Goal: Check status: Check status

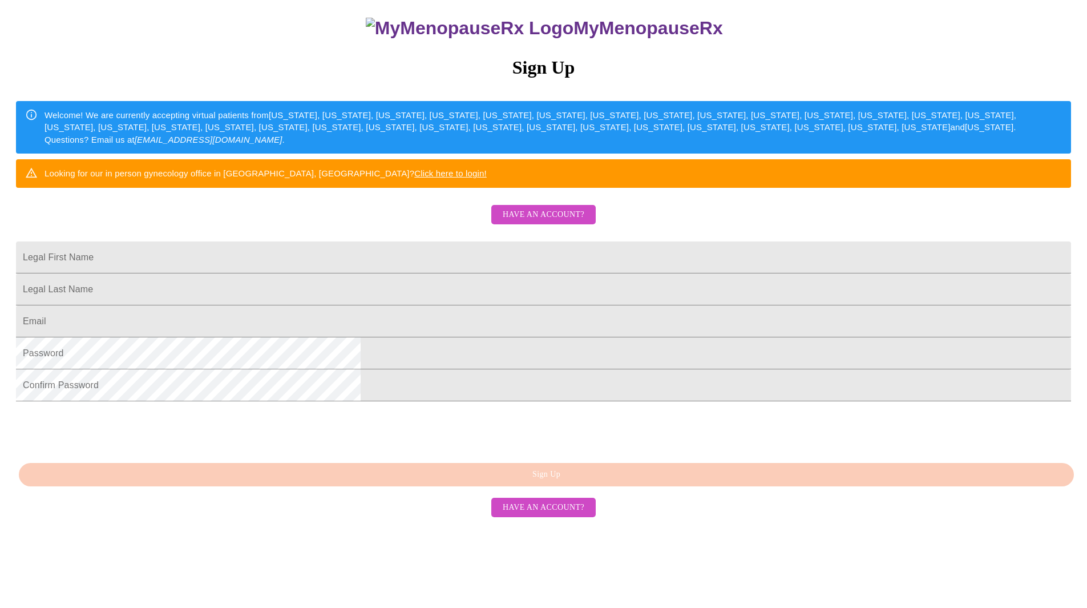
scroll to position [130, 0]
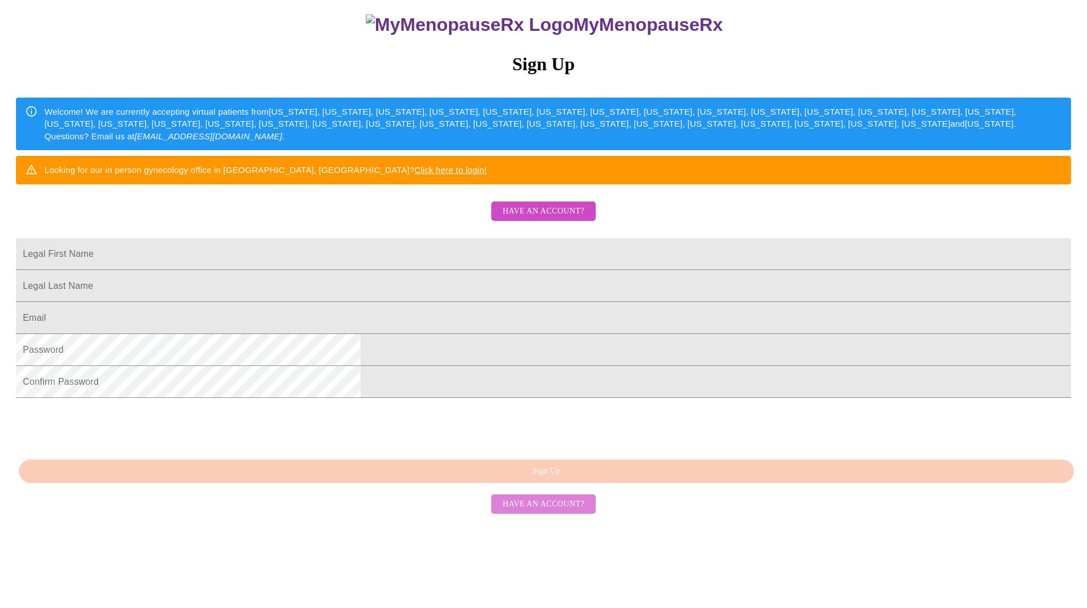
click at [549, 511] on span "Have an account?" at bounding box center [544, 504] width 82 height 14
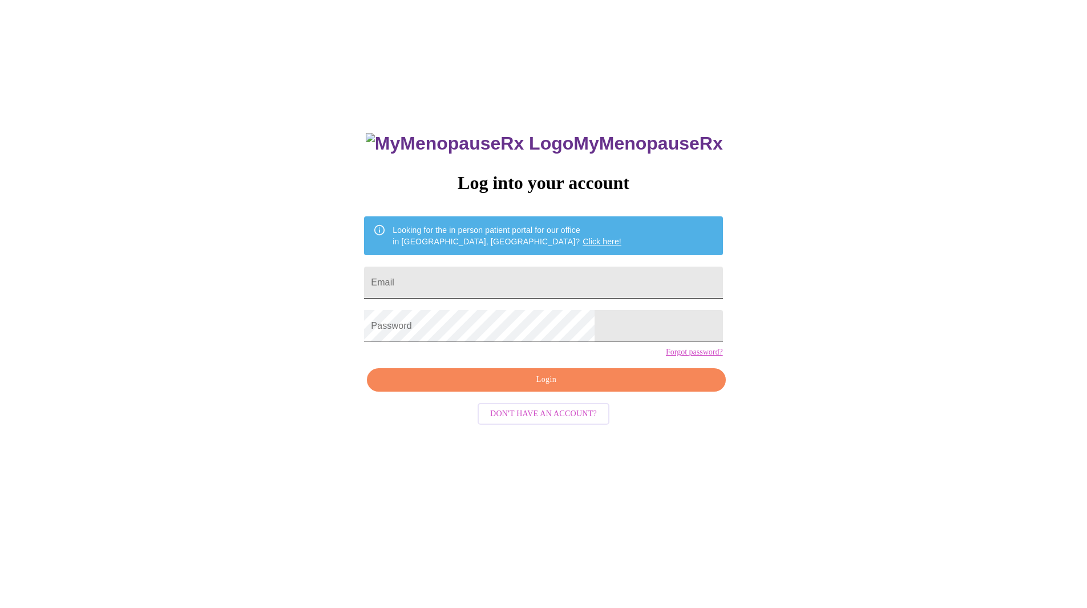
click at [471, 283] on input "Email" at bounding box center [543, 283] width 358 height 32
type input "[EMAIL_ADDRESS][DOMAIN_NAME]"
click at [512, 387] on span "Login" at bounding box center [546, 380] width 332 height 14
click at [497, 387] on span "Login" at bounding box center [546, 380] width 332 height 14
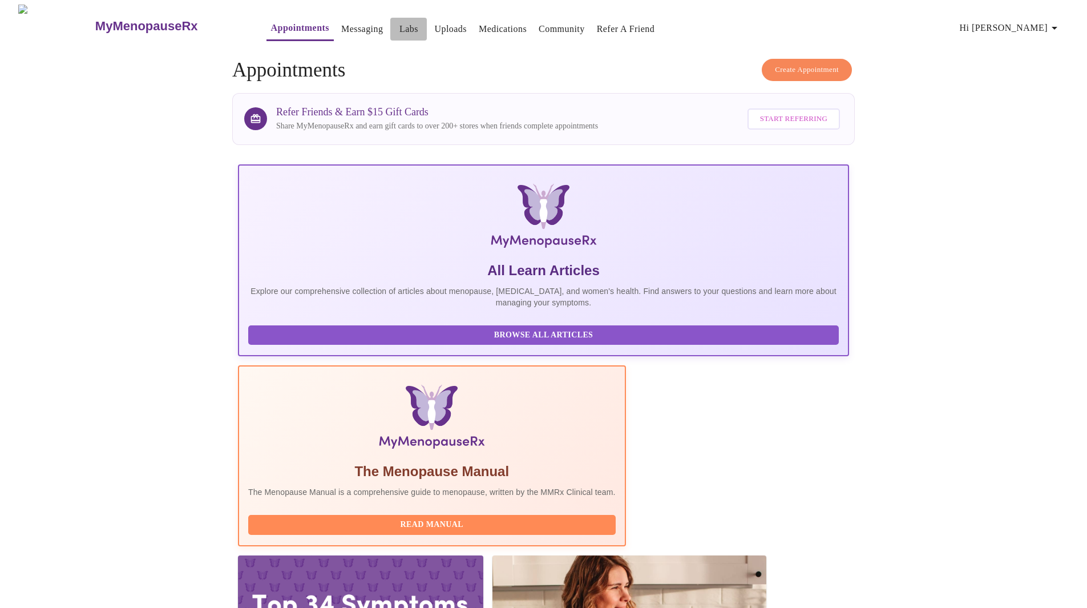
click at [400, 24] on link "Labs" at bounding box center [409, 29] width 19 height 16
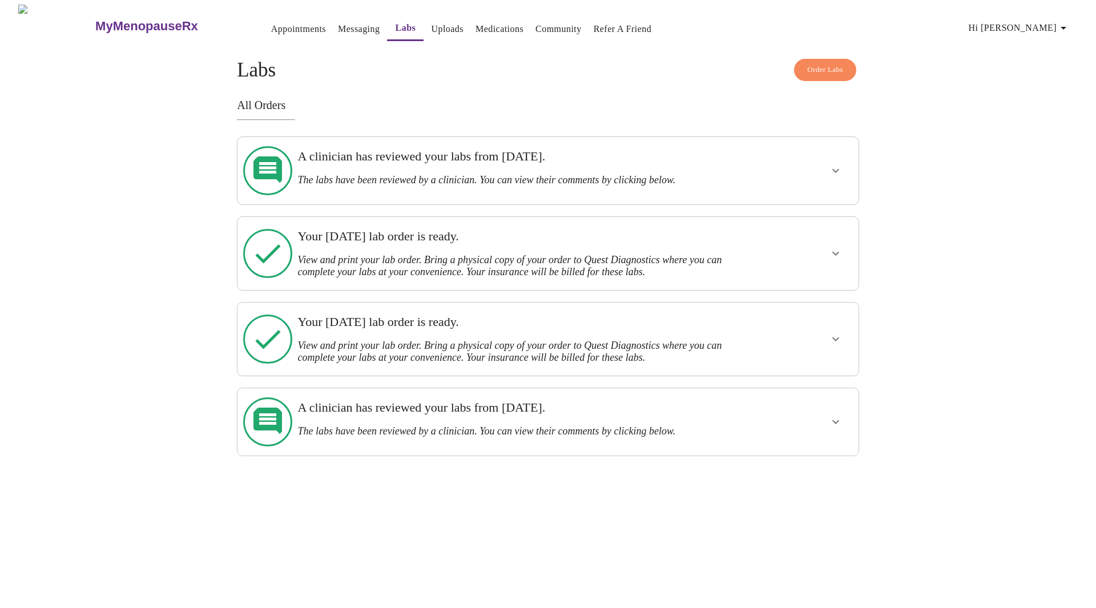
click at [364, 155] on h3 "A clinician has reviewed your labs from [DATE]." at bounding box center [517, 156] width 441 height 15
click at [839, 168] on icon "show more" at bounding box center [836, 171] width 14 height 14
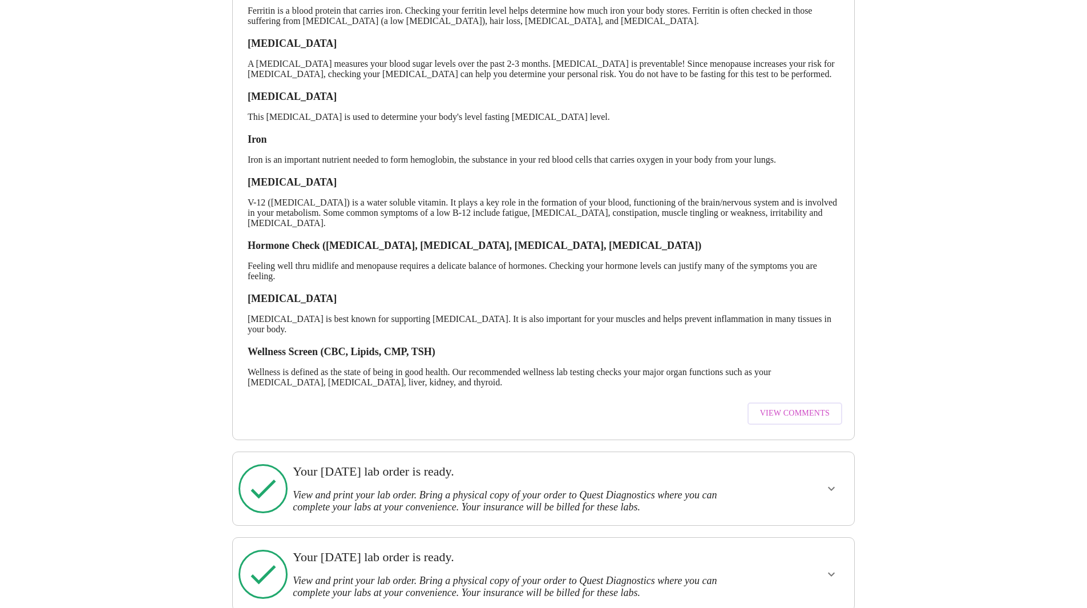
scroll to position [307, 0]
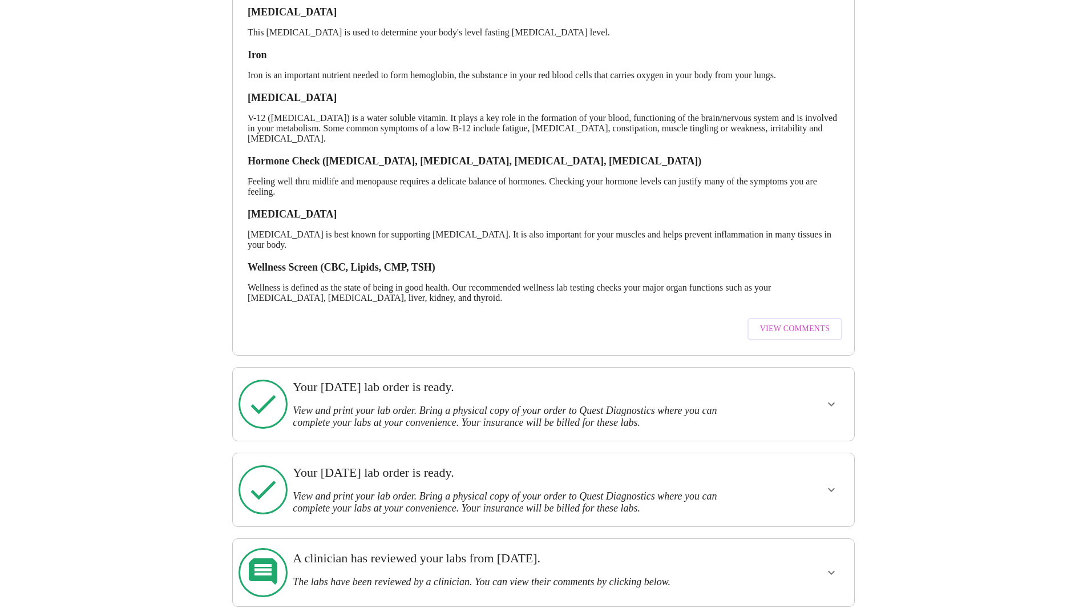
click at [821, 336] on span "View Comments" at bounding box center [795, 329] width 70 height 14
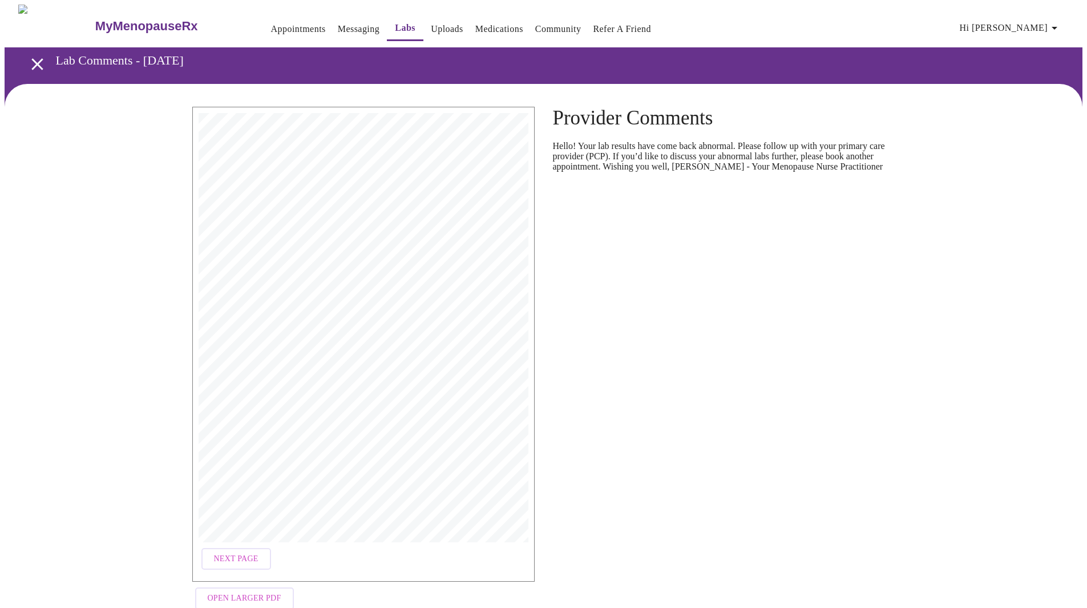
scroll to position [26, 0]
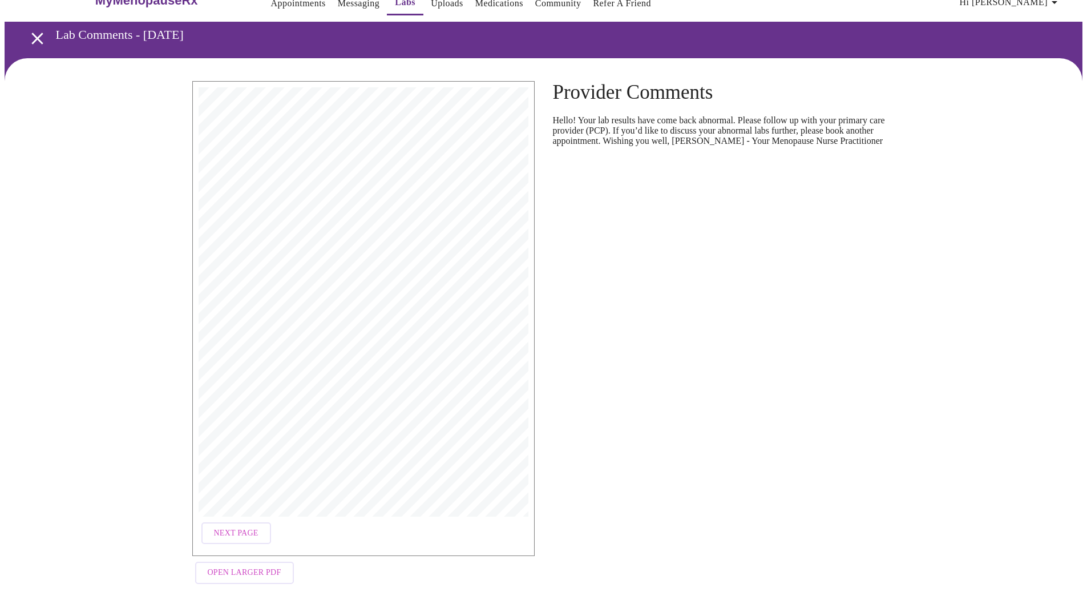
click at [240, 522] on button "Next Page" at bounding box center [236, 533] width 70 height 22
click at [325, 527] on span "Next Page" at bounding box center [330, 533] width 45 height 14
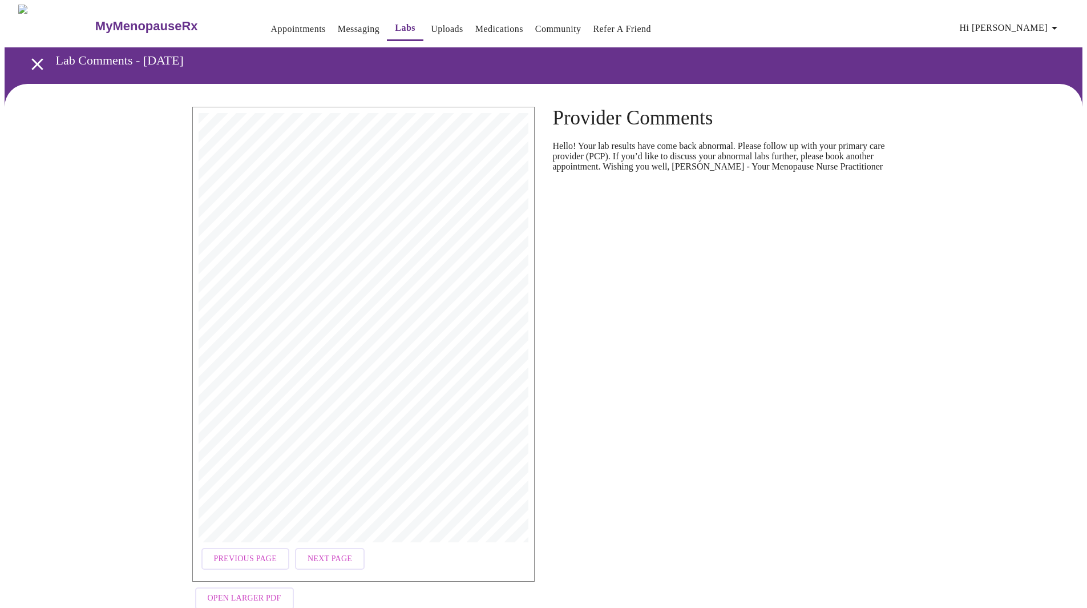
click at [315, 552] on span "Next Page" at bounding box center [330, 559] width 45 height 14
